Goal: Task Accomplishment & Management: Manage account settings

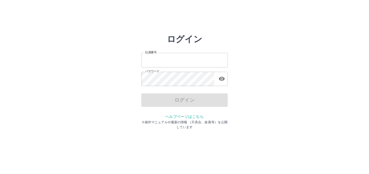
type input "*******"
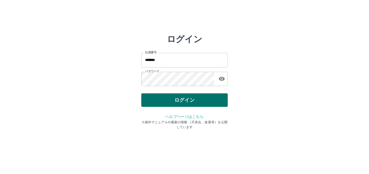
click at [180, 100] on div "ログイン" at bounding box center [184, 101] width 87 height 14
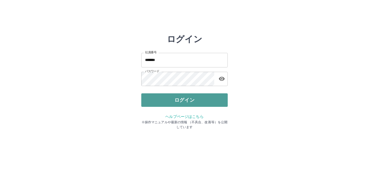
click at [180, 100] on button "ログイン" at bounding box center [184, 101] width 87 height 14
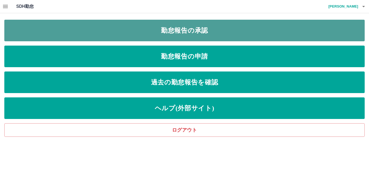
click at [194, 30] on link "勤怠報告の承認" at bounding box center [184, 31] width 361 height 22
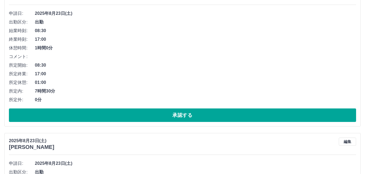
scroll to position [81, 0]
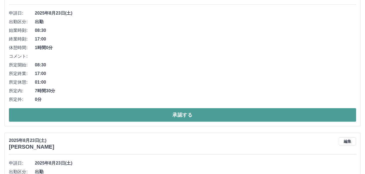
click at [176, 114] on button "承認する" at bounding box center [182, 115] width 347 height 14
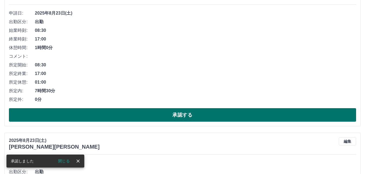
click at [191, 115] on button "承認する" at bounding box center [182, 115] width 347 height 14
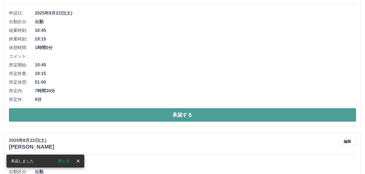
click at [176, 116] on button "承認する" at bounding box center [182, 115] width 347 height 14
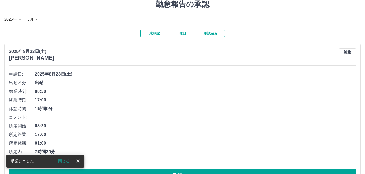
scroll to position [54, 0]
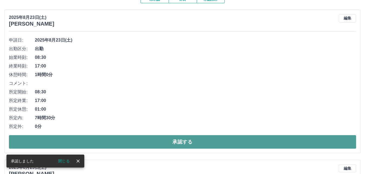
click at [178, 143] on button "承認する" at bounding box center [182, 142] width 347 height 14
click at [176, 143] on button "承認する" at bounding box center [182, 142] width 347 height 14
click at [178, 141] on button "承認する" at bounding box center [182, 142] width 347 height 14
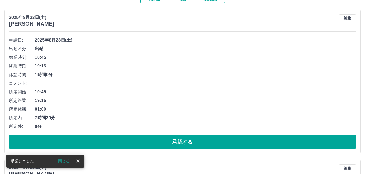
click at [180, 140] on button "承認する" at bounding box center [182, 142] width 347 height 14
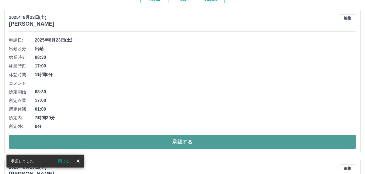
click at [178, 145] on button "承認する" at bounding box center [182, 142] width 347 height 14
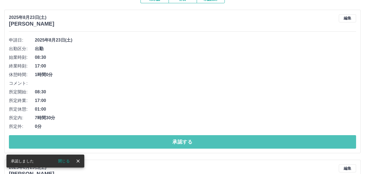
click at [180, 140] on button "承認する" at bounding box center [182, 142] width 347 height 14
click at [184, 141] on button "承認する" at bounding box center [182, 142] width 347 height 14
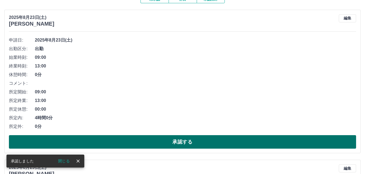
click at [182, 141] on button "承認する" at bounding box center [182, 142] width 347 height 14
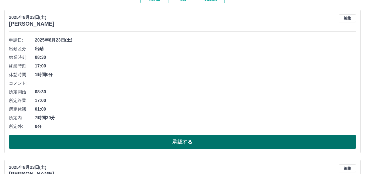
drag, startPoint x: 193, startPoint y: 141, endPoint x: 197, endPoint y: 140, distance: 4.4
click at [194, 141] on button "承認する" at bounding box center [182, 142] width 347 height 14
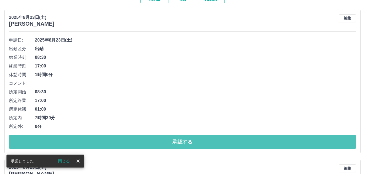
click at [197, 140] on button "承認する" at bounding box center [182, 142] width 347 height 14
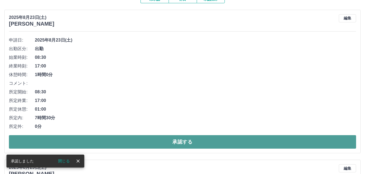
click at [195, 142] on button "承認する" at bounding box center [182, 142] width 347 height 14
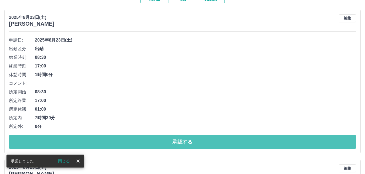
click at [193, 141] on button "承認する" at bounding box center [182, 142] width 347 height 14
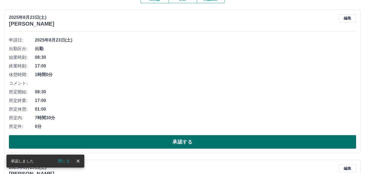
click at [190, 140] on button "承認する" at bounding box center [182, 142] width 347 height 14
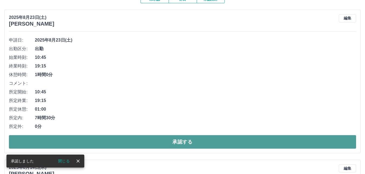
drag, startPoint x: 179, startPoint y: 143, endPoint x: 188, endPoint y: 131, distance: 15.2
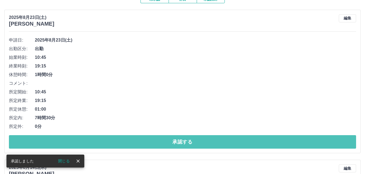
click at [179, 143] on button "承認する" at bounding box center [182, 142] width 347 height 14
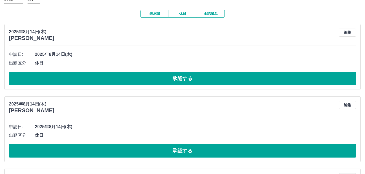
scroll to position [0, 0]
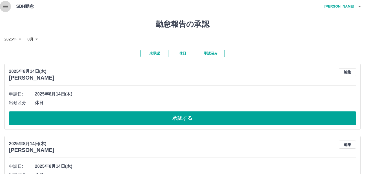
click at [6, 6] on icon "button" at bounding box center [5, 6] width 6 height 6
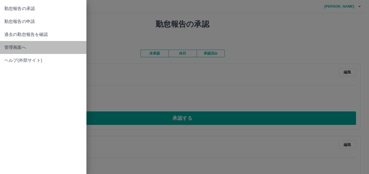
click at [14, 48] on span "管理画面へ" at bounding box center [43, 47] width 78 height 6
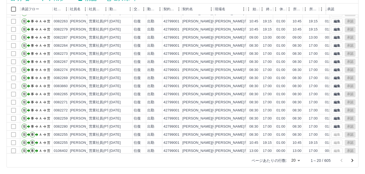
scroll to position [22, 0]
